Goal: Check status

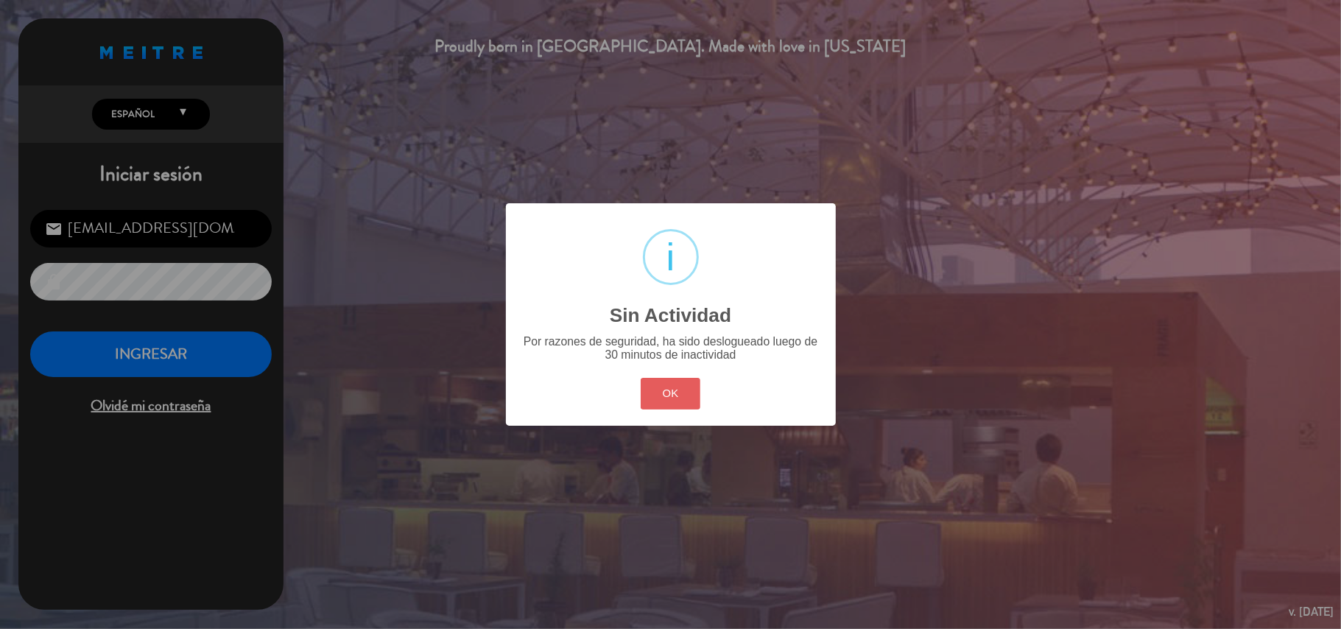
click at [674, 387] on button "OK" at bounding box center [671, 394] width 60 height 32
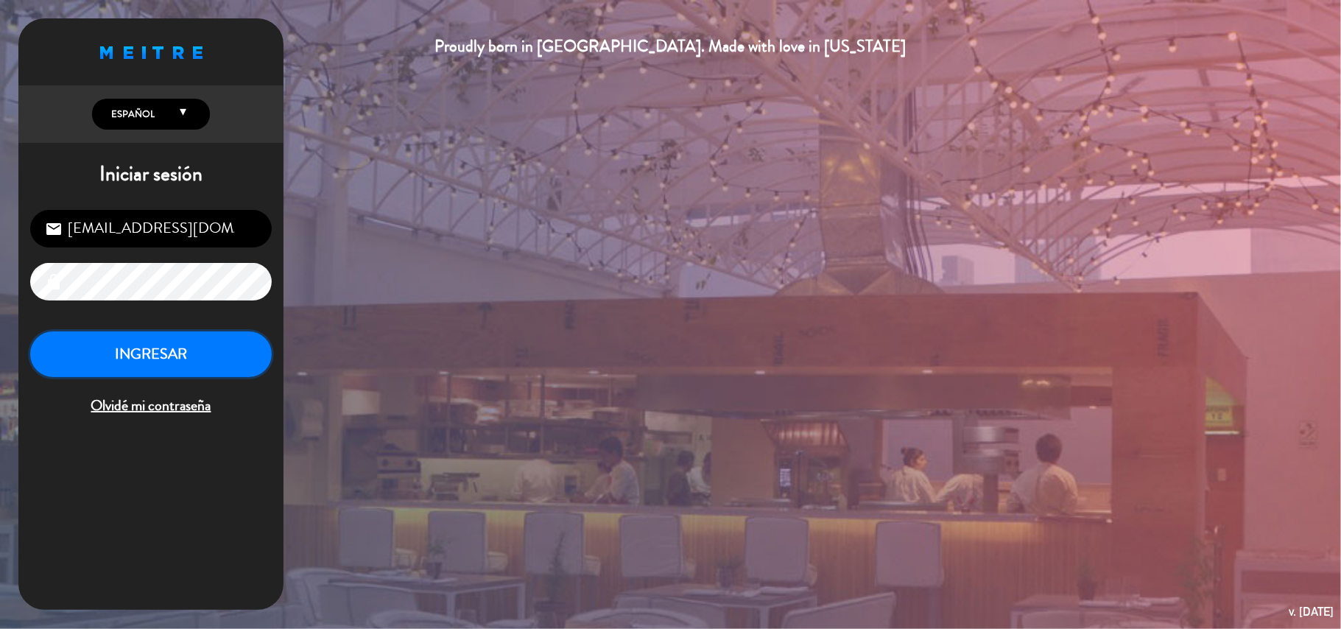
click at [215, 372] on button "INGRESAR" at bounding box center [150, 354] width 241 height 46
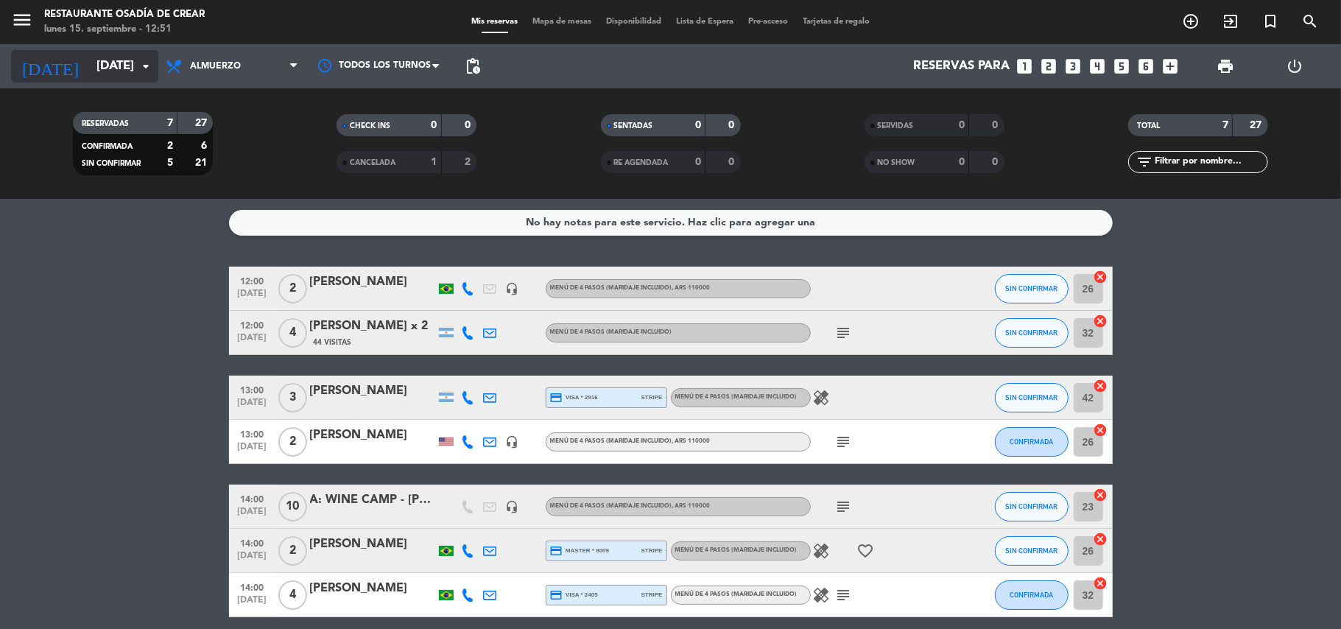
click at [106, 63] on input "[DATE]" at bounding box center [168, 66] width 159 height 29
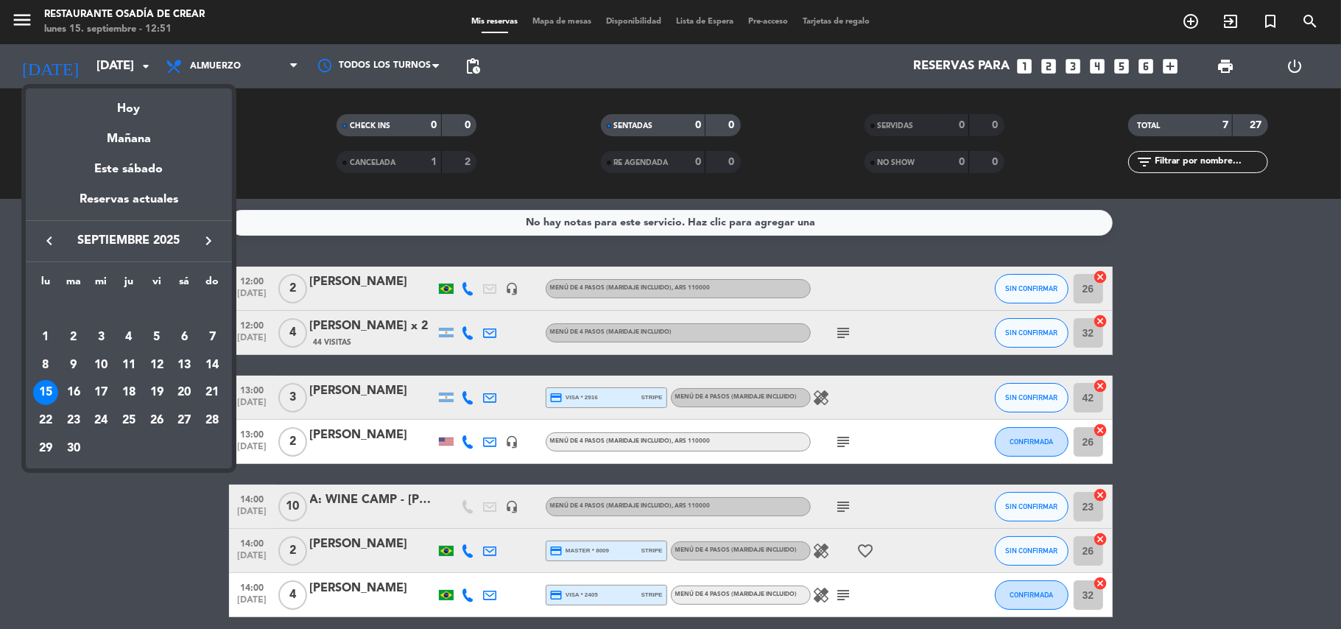
click at [209, 245] on icon "keyboard_arrow_right" at bounding box center [209, 241] width 18 height 18
click at [125, 361] on div "9" at bounding box center [128, 365] width 25 height 25
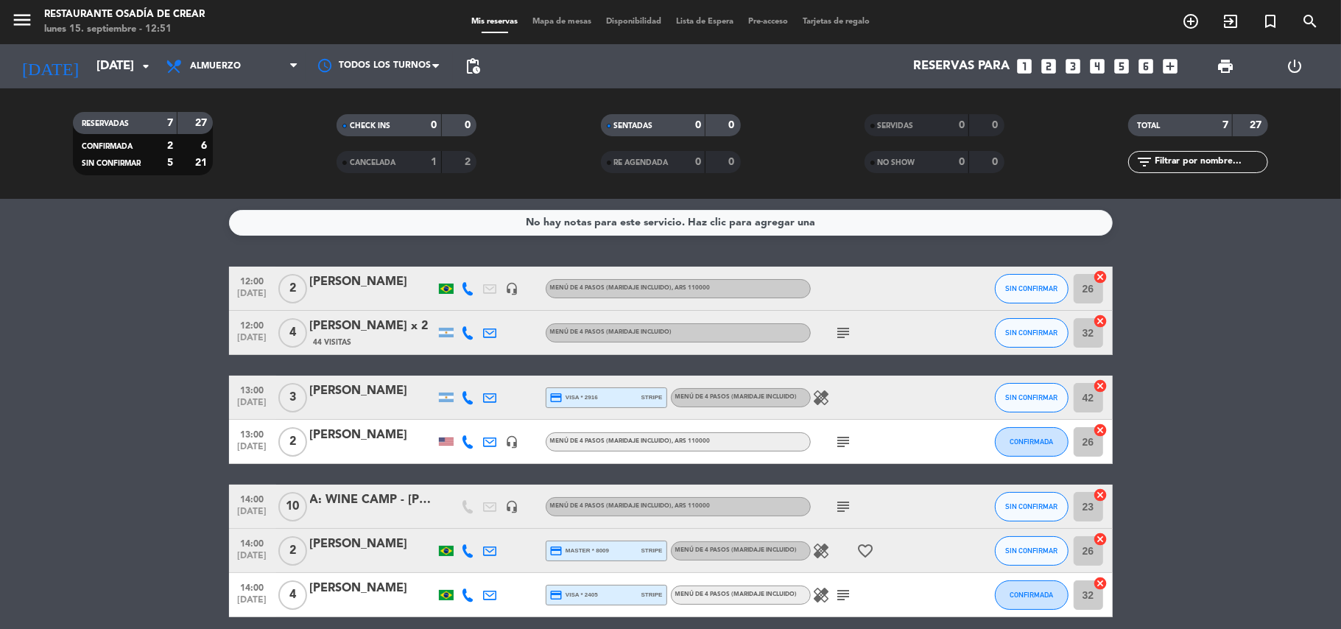
type input "[DEMOGRAPHIC_DATA][DATE]"
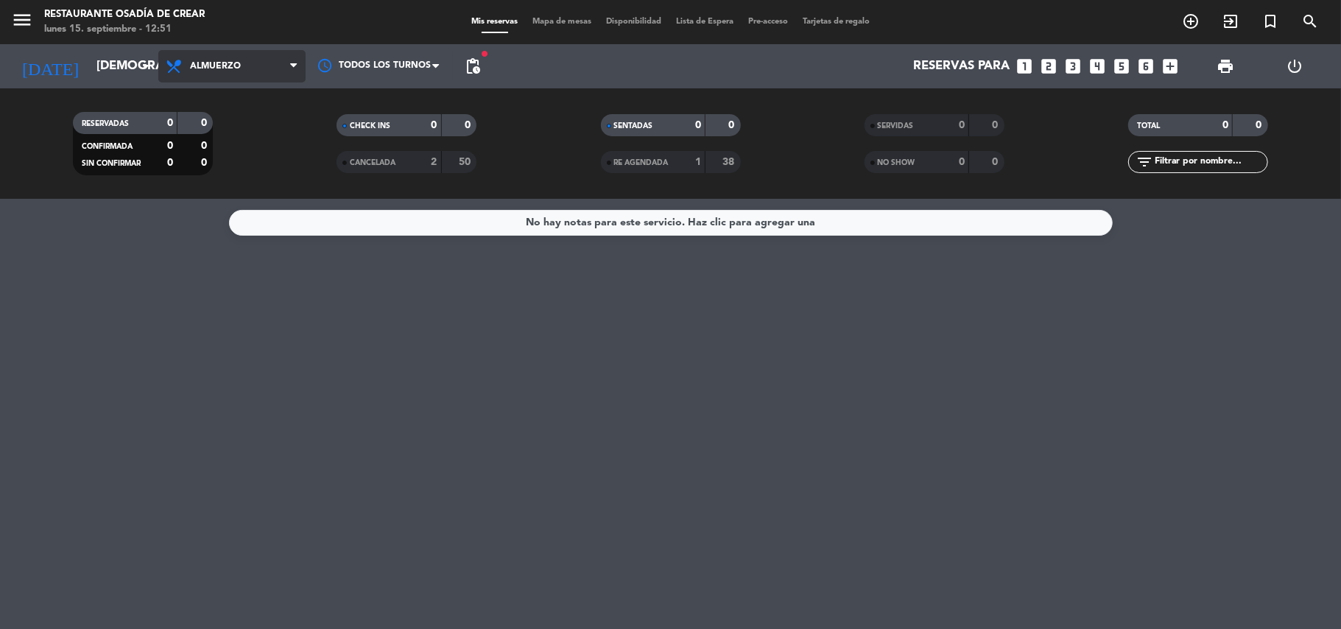
click at [210, 71] on span "Almuerzo" at bounding box center [231, 66] width 147 height 32
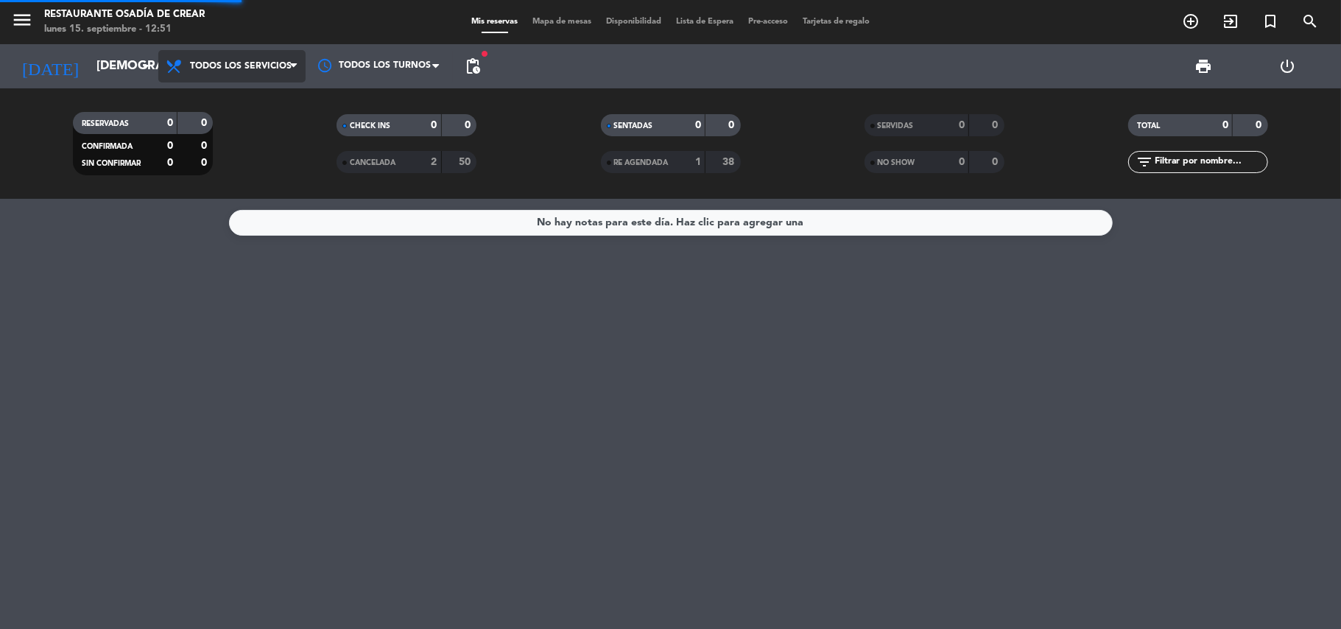
click at [236, 99] on div "menu Restaurante Osadía de Crear [DATE] 15. septiembre - 12:51 Mis reservas Map…" at bounding box center [670, 99] width 1341 height 199
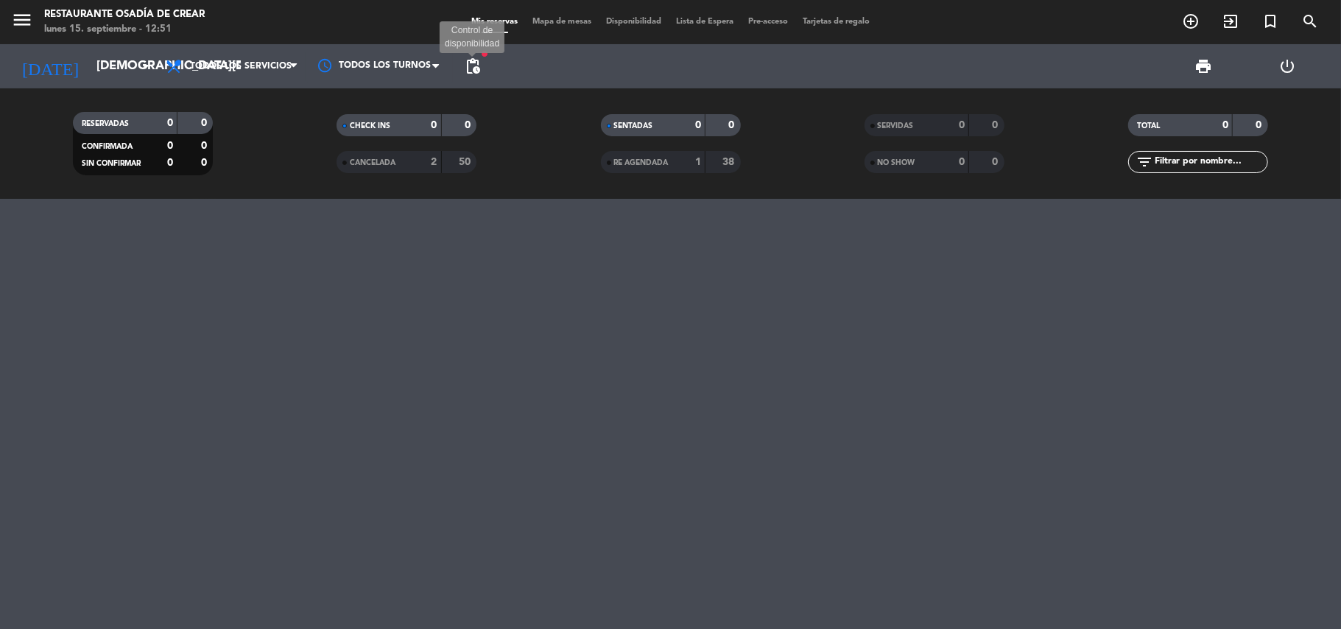
click at [467, 63] on span "pending_actions" at bounding box center [473, 66] width 18 height 18
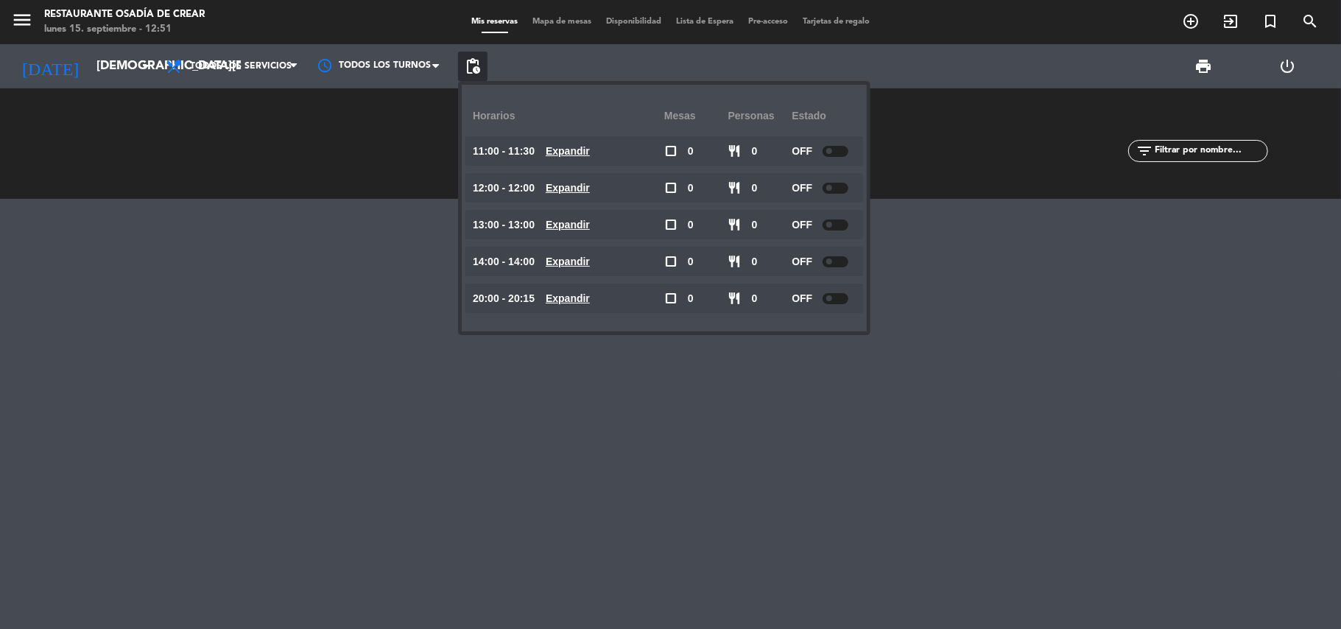
click at [386, 163] on div "CHECK INS 0 0 CANCELADA 2 50" at bounding box center [407, 143] width 264 height 81
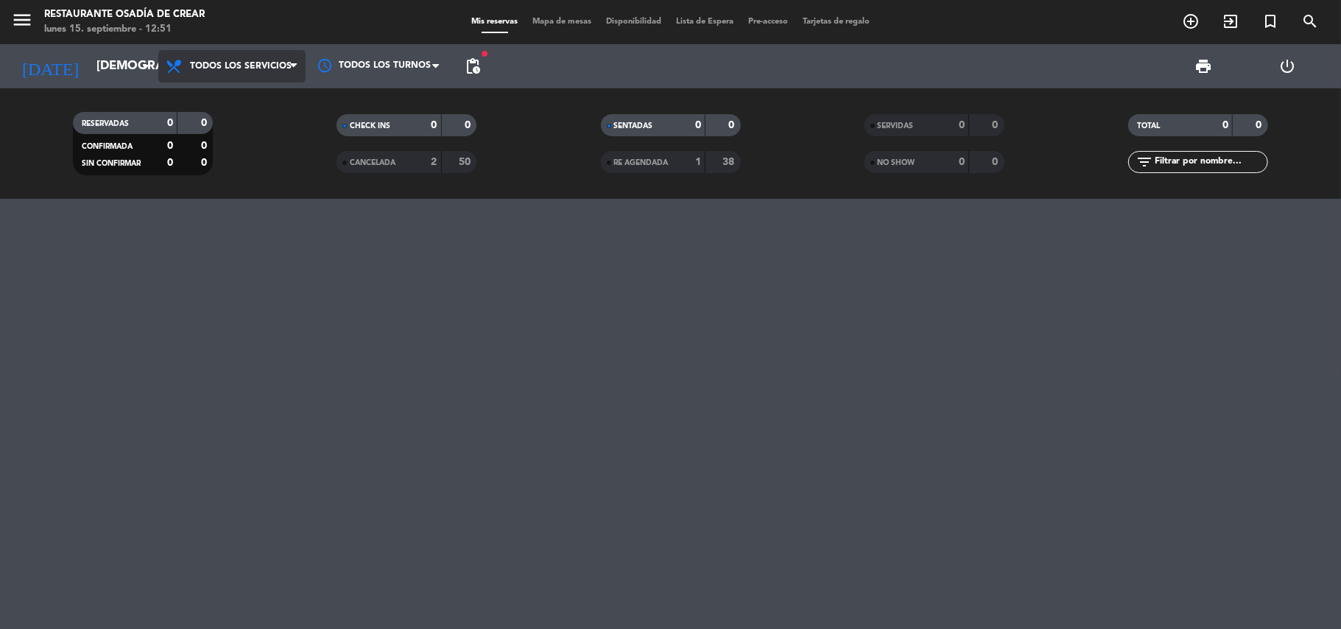
click at [209, 63] on span "Todos los servicios" at bounding box center [241, 66] width 102 height 10
click at [227, 97] on div "menu Restaurante Osadía de Crear [DATE] 15. septiembre - 12:51 Mis reservas Map…" at bounding box center [670, 99] width 1341 height 199
